Goal: Information Seeking & Learning: Learn about a topic

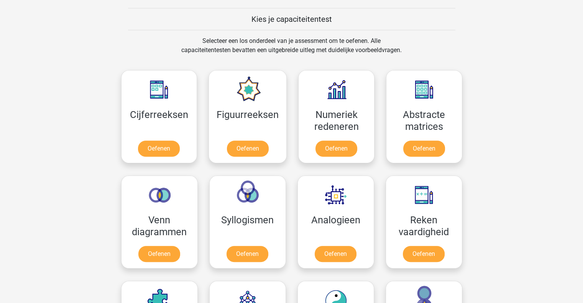
scroll to position [287, 0]
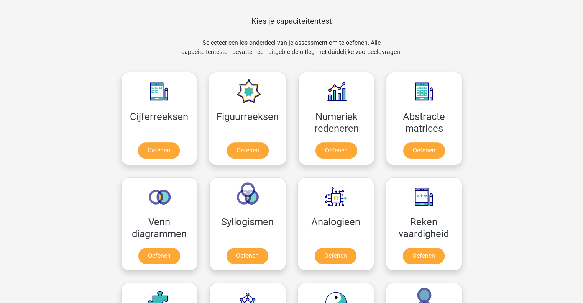
drag, startPoint x: 578, startPoint y: 135, endPoint x: 496, endPoint y: 182, distance: 94.5
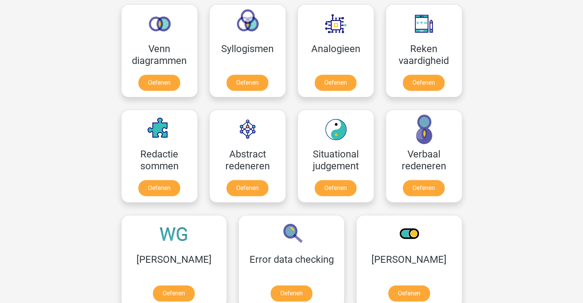
scroll to position [463, 0]
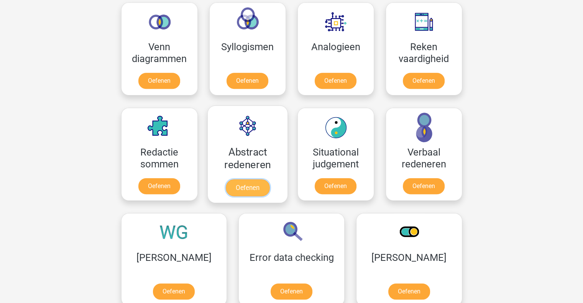
click at [246, 179] on link "Oefenen" at bounding box center [247, 187] width 44 height 17
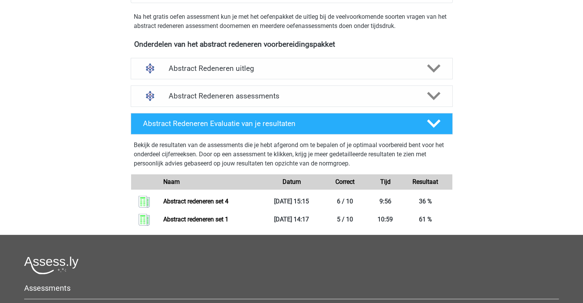
scroll to position [241, 0]
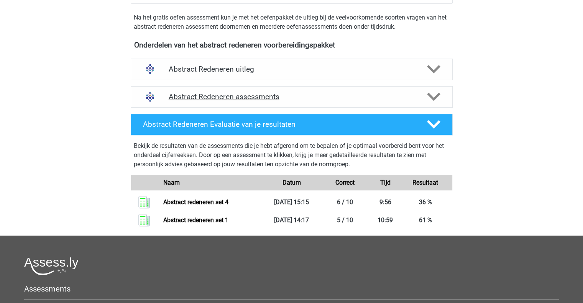
click at [261, 89] on div "Abstract Redeneren assessments" at bounding box center [292, 96] width 322 height 21
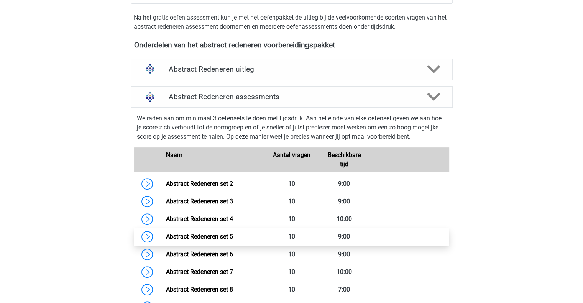
click at [222, 234] on link "Abstract Redeneren set 5" at bounding box center [199, 236] width 67 height 7
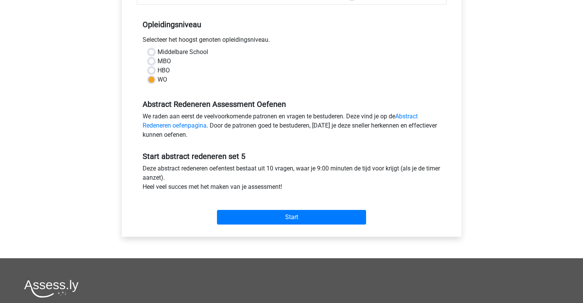
scroll to position [145, 0]
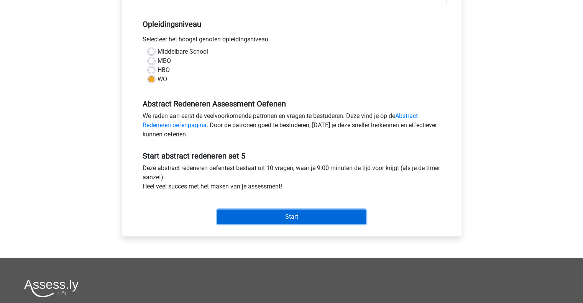
click at [241, 216] on input "Start" at bounding box center [291, 217] width 149 height 15
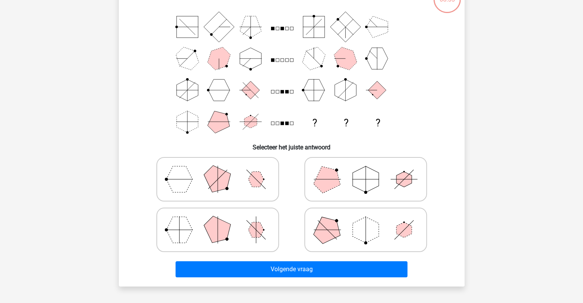
scroll to position [62, 0]
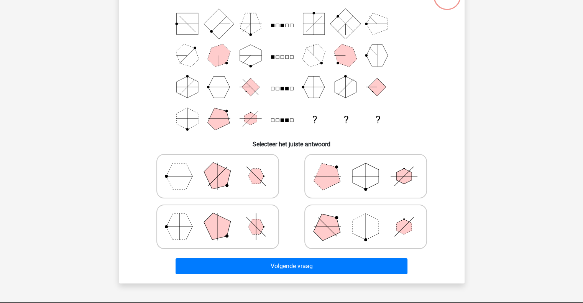
click at [190, 209] on icon at bounding box center [217, 227] width 115 height 38
click at [218, 212] on input "radio" at bounding box center [220, 214] width 5 height 5
radio input "true"
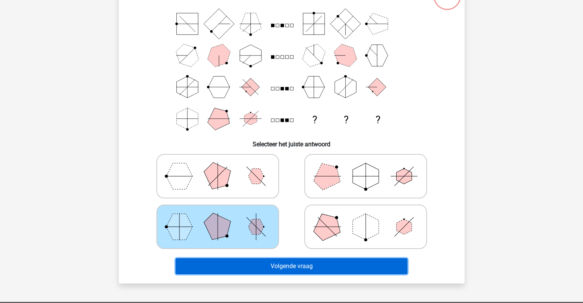
click at [236, 263] on button "Volgende vraag" at bounding box center [292, 266] width 232 height 16
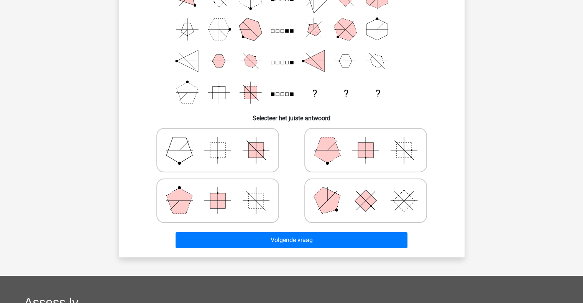
scroll to position [90, 0]
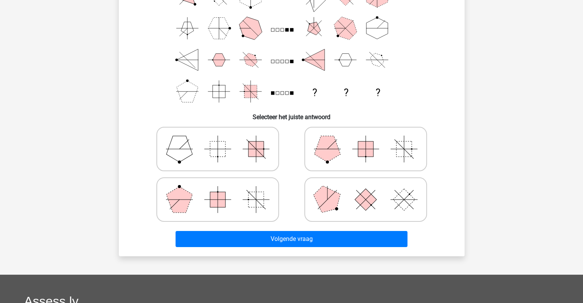
click at [332, 158] on polygon at bounding box center [327, 149] width 26 height 26
click at [366, 140] on input "radio" at bounding box center [368, 137] width 5 height 5
radio input "true"
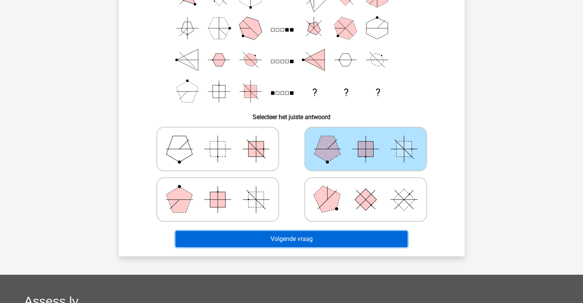
click at [336, 242] on button "Volgende vraag" at bounding box center [292, 239] width 232 height 16
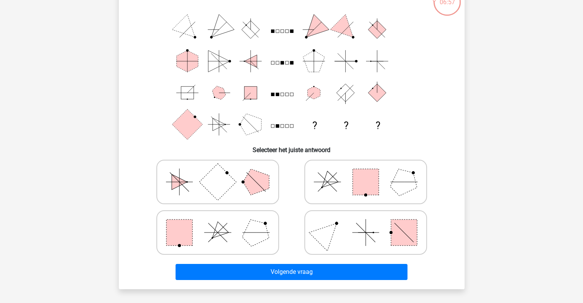
scroll to position [57, 0]
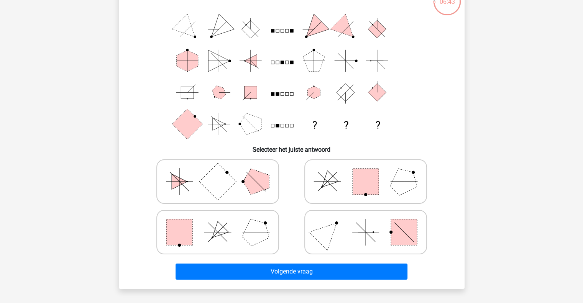
click at [200, 237] on icon at bounding box center [217, 232] width 115 height 38
click at [218, 223] on input "radio" at bounding box center [220, 220] width 5 height 5
radio input "true"
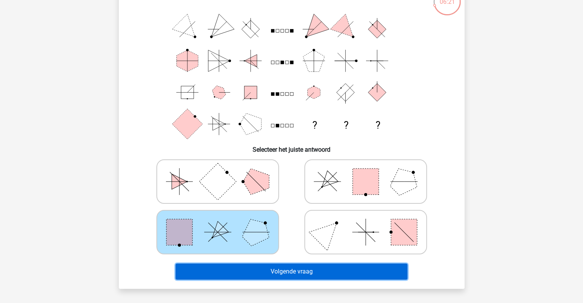
click at [250, 276] on button "Volgende vraag" at bounding box center [292, 272] width 232 height 16
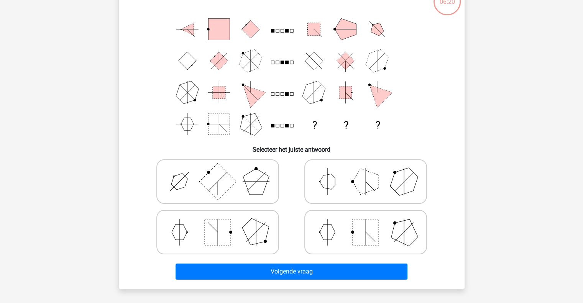
scroll to position [35, 0]
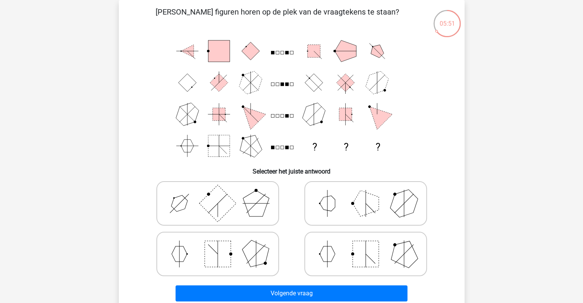
click at [341, 206] on icon at bounding box center [365, 203] width 115 height 38
click at [366, 194] on input "radio" at bounding box center [368, 191] width 5 height 5
radio input "true"
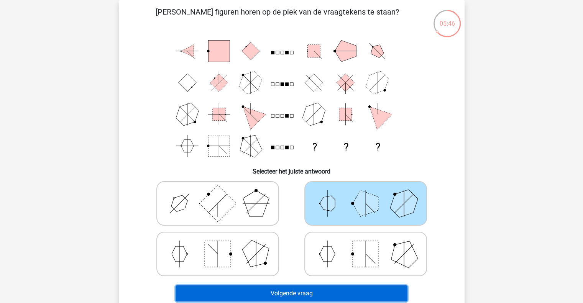
click at [304, 286] on button "Volgende vraag" at bounding box center [292, 294] width 232 height 16
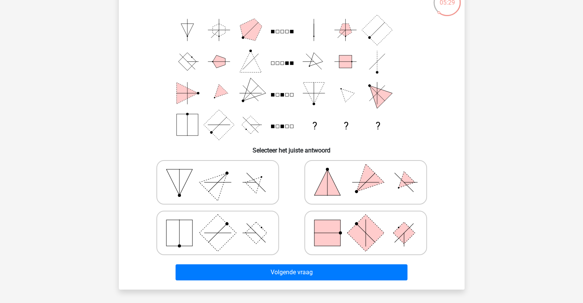
scroll to position [57, 0]
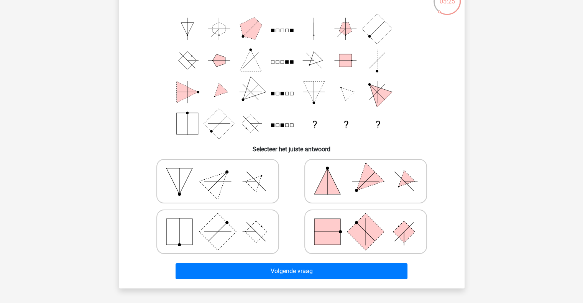
click at [327, 228] on rect at bounding box center [327, 232] width 26 height 26
click at [366, 222] on input "radio" at bounding box center [368, 219] width 5 height 5
radio input "true"
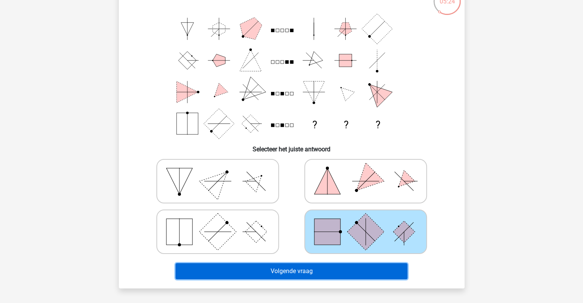
click at [327, 268] on button "Volgende vraag" at bounding box center [292, 271] width 232 height 16
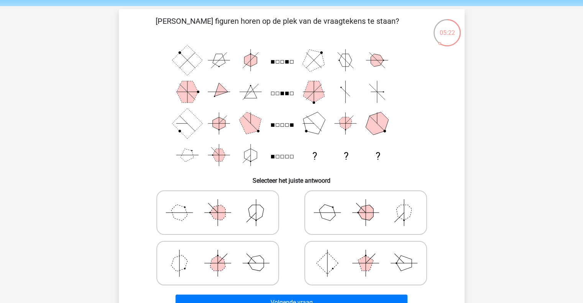
scroll to position [26, 0]
drag, startPoint x: 328, startPoint y: 159, endPoint x: 313, endPoint y: 119, distance: 42.7
click at [313, 119] on icon "? ? ?" at bounding box center [291, 108] width 309 height 126
click at [313, 119] on polygon at bounding box center [314, 124] width 30 height 30
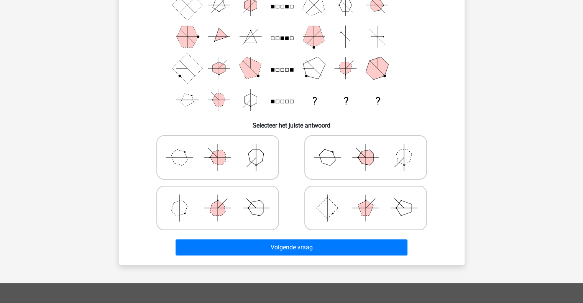
scroll to position [82, 0]
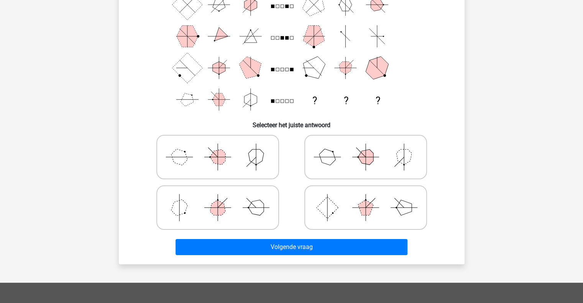
click at [353, 158] on icon at bounding box center [365, 157] width 115 height 38
click at [366, 148] on input "radio" at bounding box center [368, 145] width 5 height 5
radio input "true"
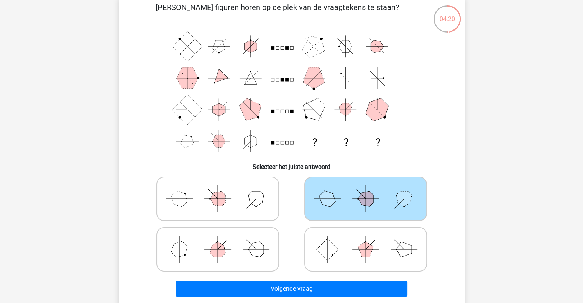
scroll to position [54, 0]
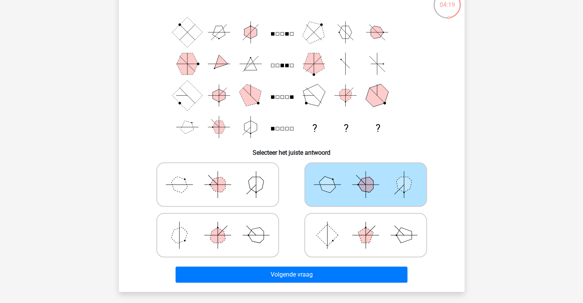
click at [259, 192] on icon at bounding box center [217, 185] width 115 height 38
click at [223, 175] on input "radio" at bounding box center [220, 172] width 5 height 5
radio input "true"
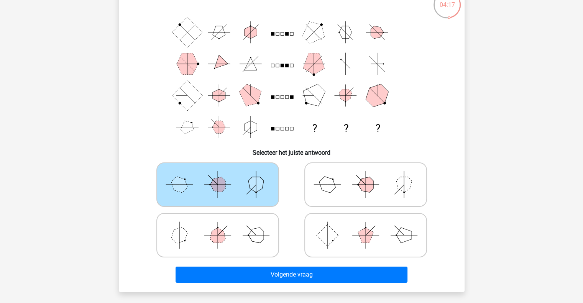
scroll to position [129, 0]
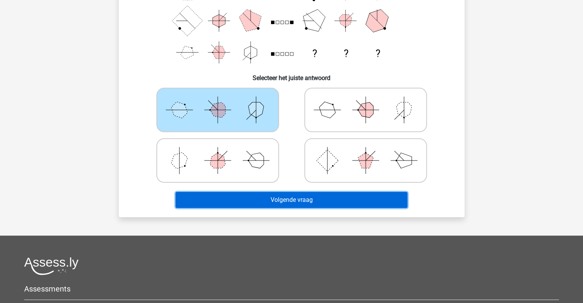
click at [276, 199] on button "Volgende vraag" at bounding box center [292, 200] width 232 height 16
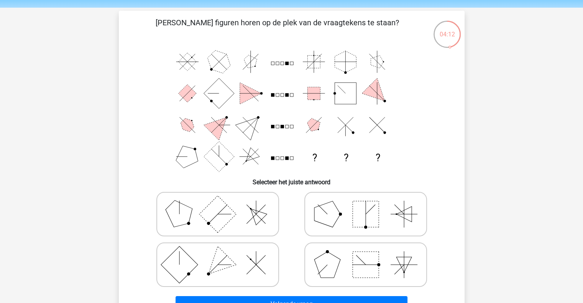
scroll to position [25, 0]
click at [330, 216] on polygon at bounding box center [327, 214] width 26 height 26
click at [366, 205] on input "radio" at bounding box center [368, 202] width 5 height 5
radio input "true"
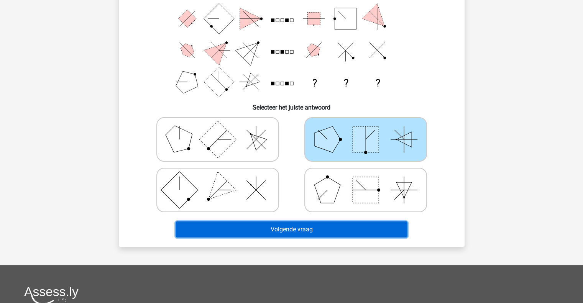
click at [300, 229] on button "Volgende vraag" at bounding box center [292, 230] width 232 height 16
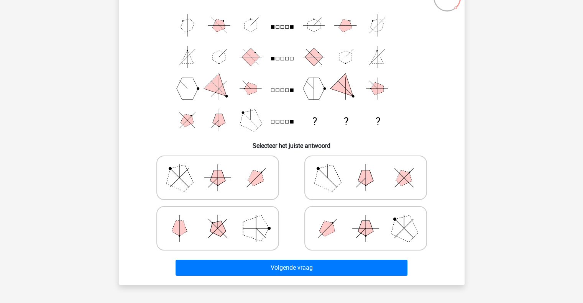
scroll to position [61, 0]
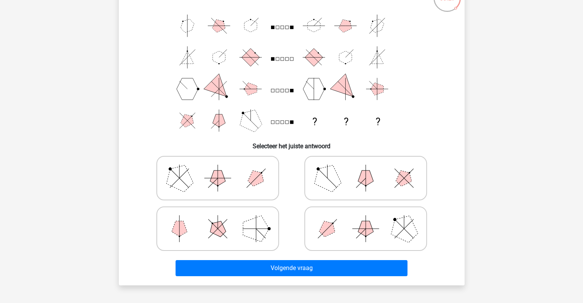
click at [368, 240] on icon at bounding box center [365, 229] width 115 height 38
click at [368, 219] on input "radio" at bounding box center [368, 216] width 5 height 5
radio input "true"
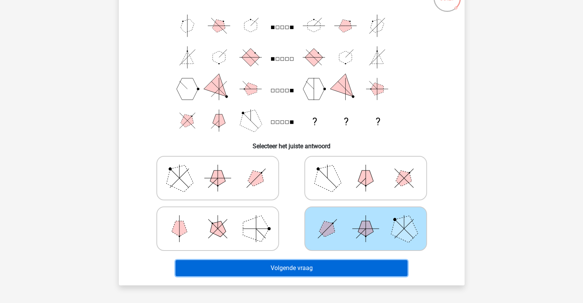
click at [350, 260] on button "Volgende vraag" at bounding box center [292, 268] width 232 height 16
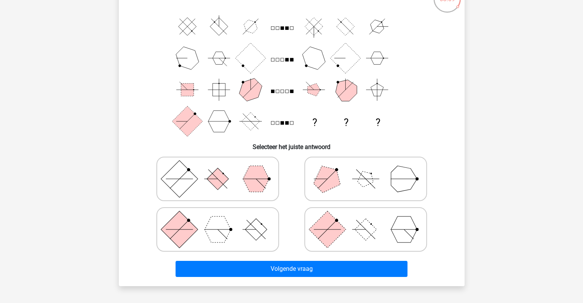
scroll to position [60, 0]
click at [224, 236] on polygon at bounding box center [218, 229] width 26 height 26
click at [223, 220] on input "radio" at bounding box center [220, 217] width 5 height 5
radio input "true"
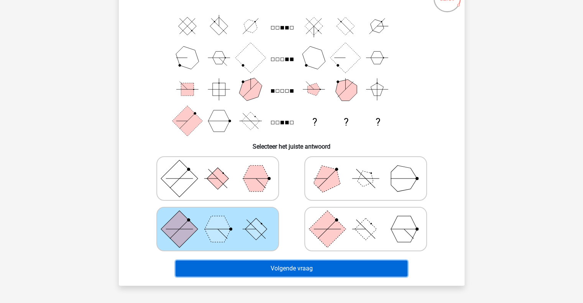
click at [245, 262] on button "Volgende vraag" at bounding box center [292, 269] width 232 height 16
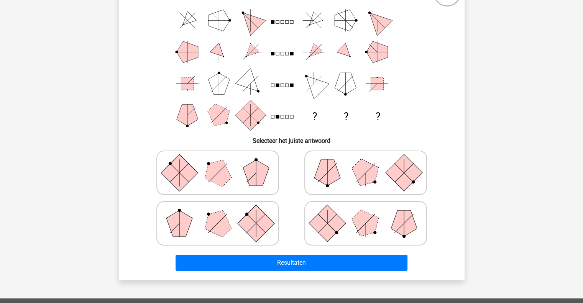
scroll to position [67, 0]
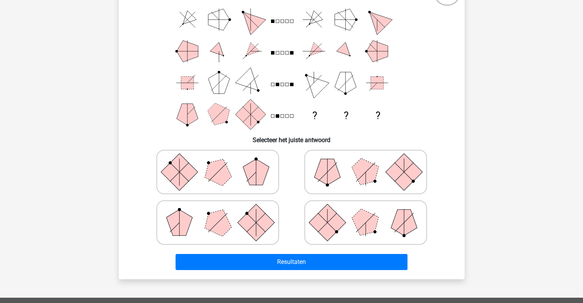
click at [223, 182] on polygon at bounding box center [217, 172] width 37 height 37
click at [223, 163] on input "radio" at bounding box center [220, 160] width 5 height 5
radio input "true"
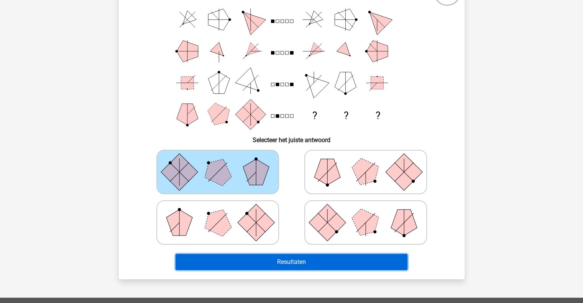
click at [281, 264] on button "Resultaten" at bounding box center [292, 262] width 232 height 16
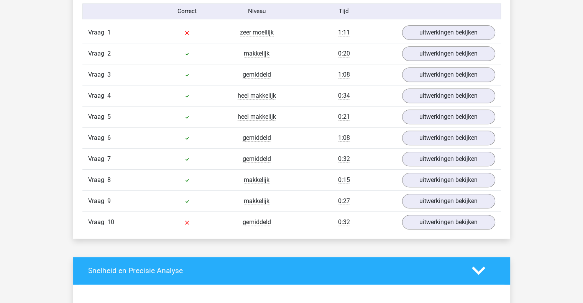
scroll to position [507, 0]
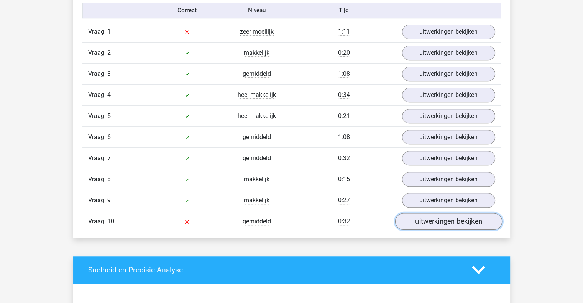
click at [427, 217] on link "uitwerkingen bekijken" at bounding box center [448, 221] width 107 height 17
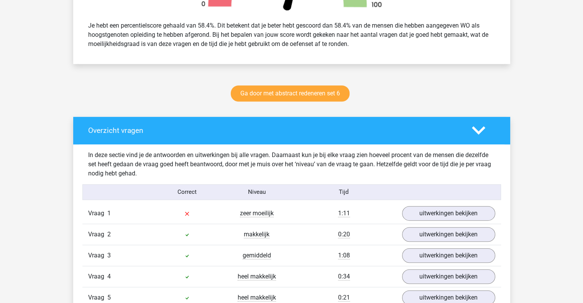
scroll to position [314, 0]
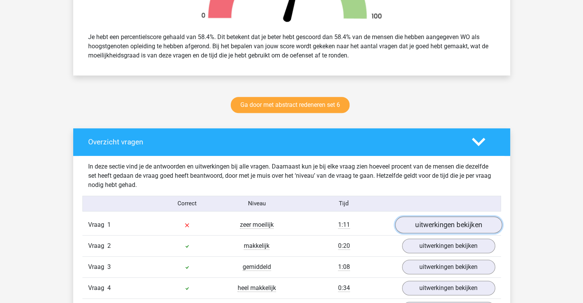
click at [425, 228] on link "uitwerkingen bekijken" at bounding box center [448, 225] width 107 height 17
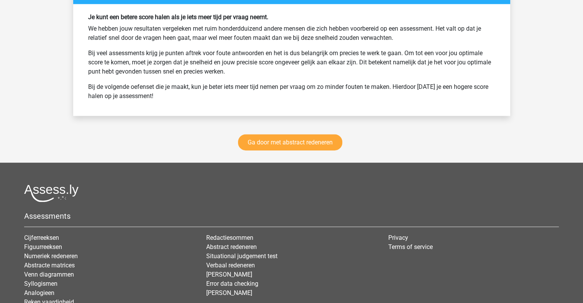
scroll to position [1907, 0]
click at [261, 135] on link "Ga door met abstract redeneren" at bounding box center [290, 143] width 104 height 16
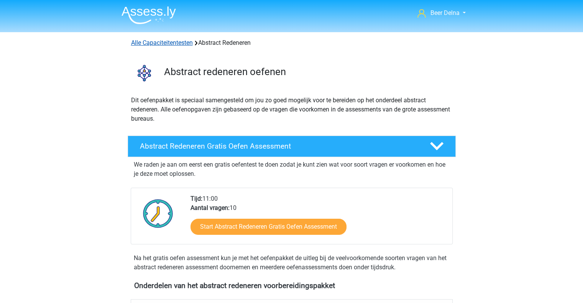
click at [175, 44] on link "Alle Capaciteitentesten" at bounding box center [162, 42] width 62 height 7
